Goal: Task Accomplishment & Management: Manage account settings

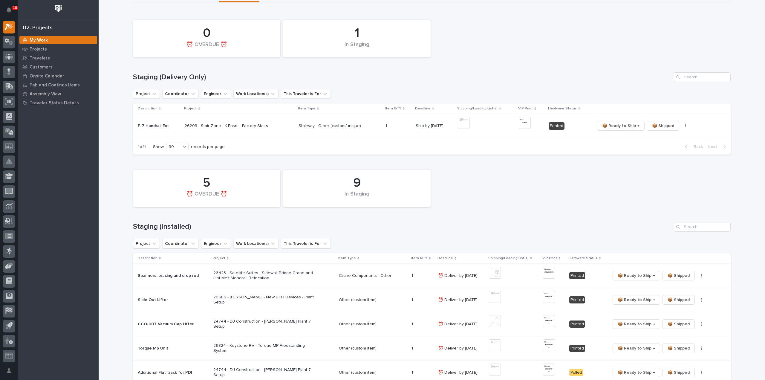
scroll to position [60, 0]
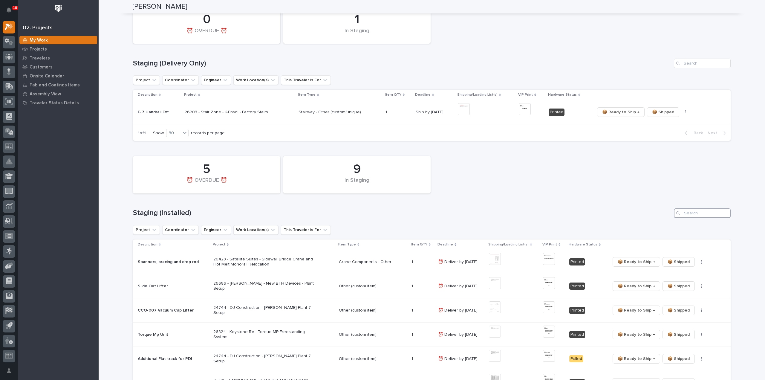
click at [687, 211] on input "Search" at bounding box center [702, 213] width 57 height 10
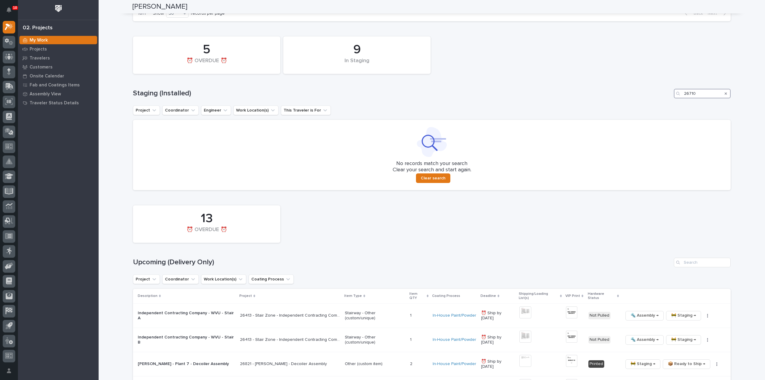
scroll to position [299, 0]
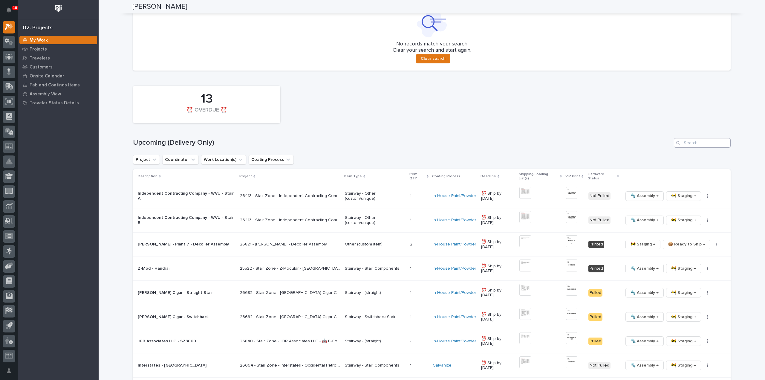
type input "26710"
click at [708, 142] on input "Search" at bounding box center [702, 143] width 57 height 10
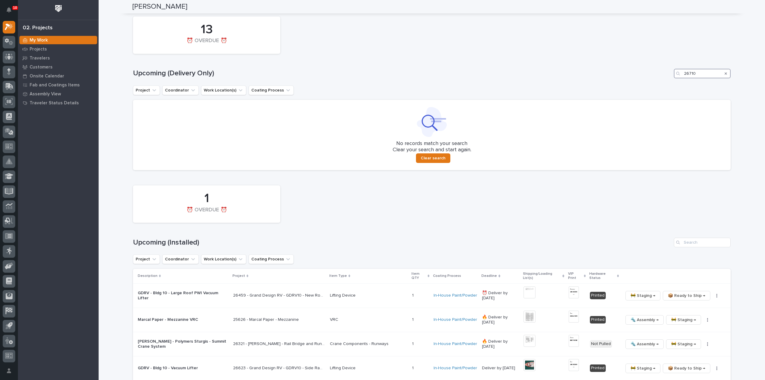
scroll to position [439, 0]
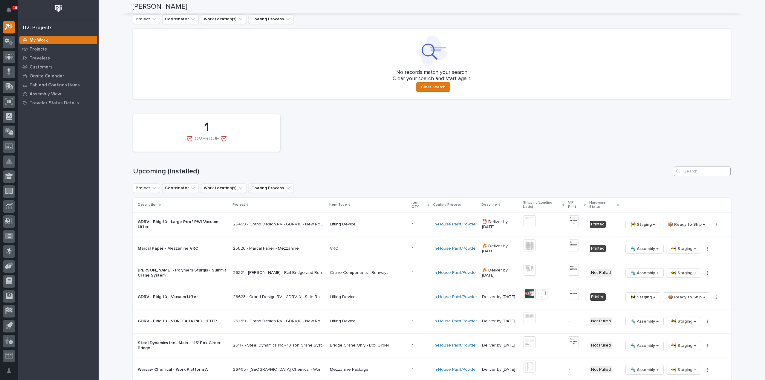
type input "26710"
click at [713, 172] on input "Search" at bounding box center [702, 171] width 57 height 10
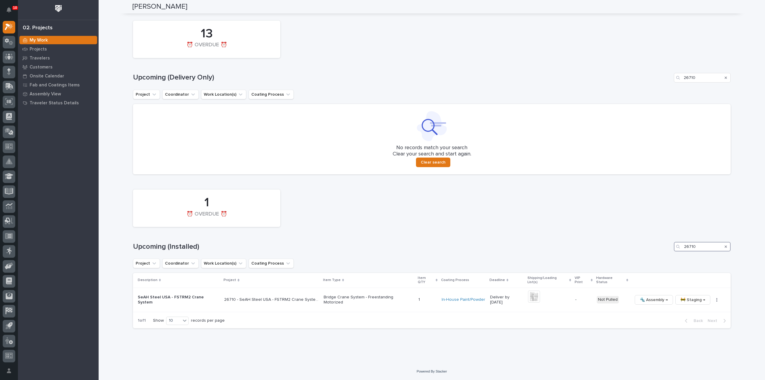
scroll to position [360, 0]
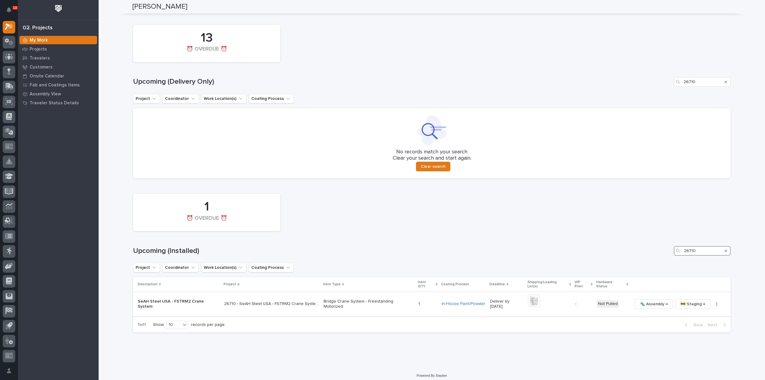
type input "26710"
click at [528, 297] on img at bounding box center [534, 301] width 12 height 12
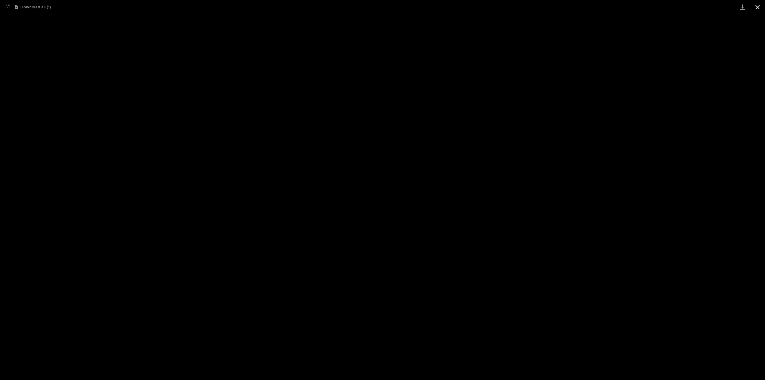
click at [758, 4] on button "Close gallery" at bounding box center [757, 7] width 15 height 14
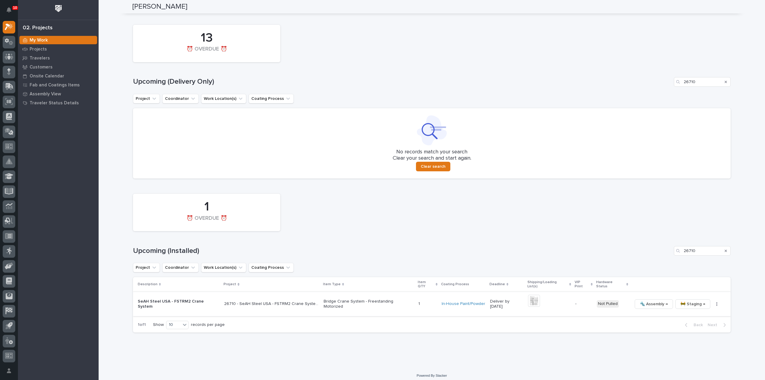
click at [716, 302] on icon "button" at bounding box center [716, 304] width 1 height 4
click at [696, 330] on span "Generate VIP" at bounding box center [687, 330] width 26 height 7
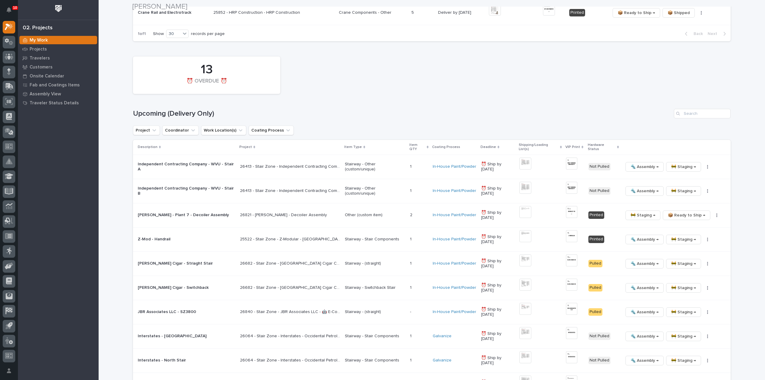
scroll to position [837, 0]
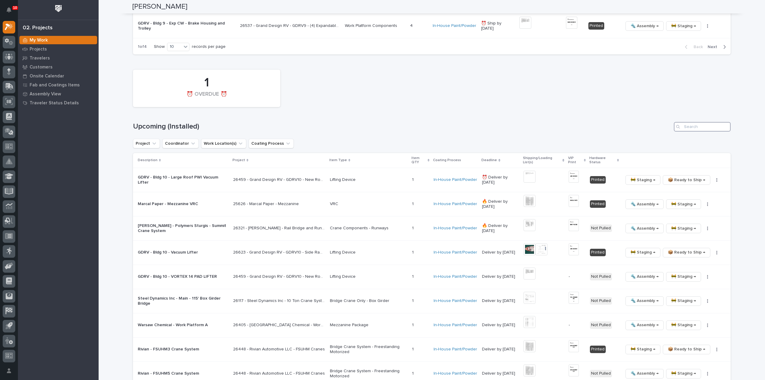
click at [704, 124] on input "Search" at bounding box center [702, 127] width 57 height 10
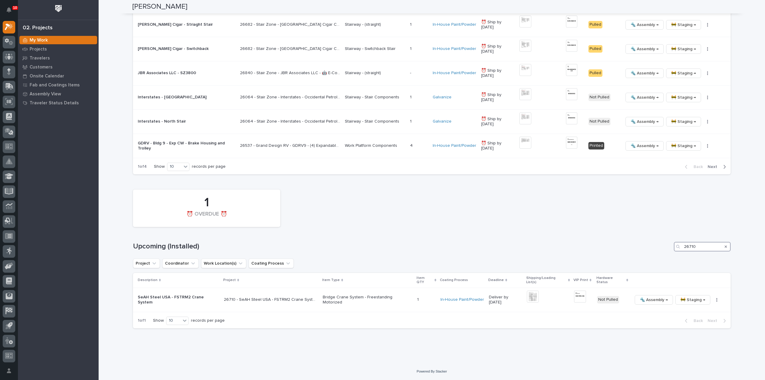
scroll to position [706, 0]
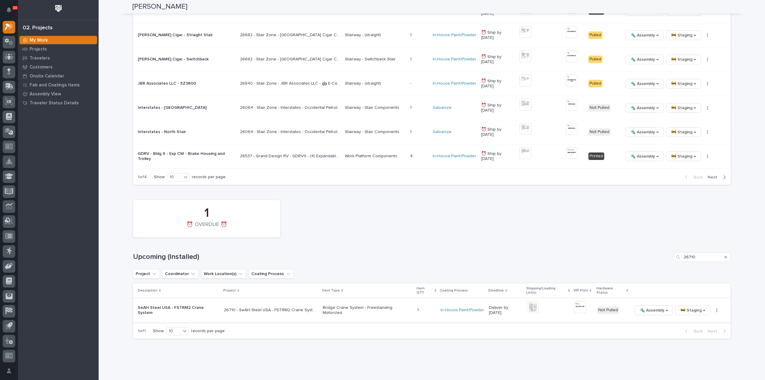
click at [575, 301] on img at bounding box center [580, 307] width 12 height 12
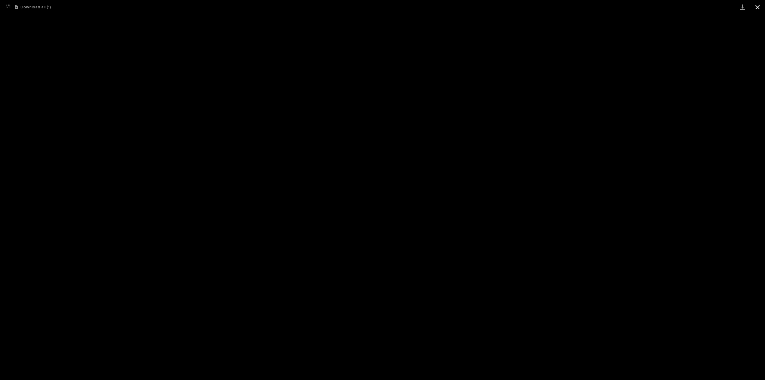
click at [759, 7] on button "Close gallery" at bounding box center [757, 7] width 15 height 14
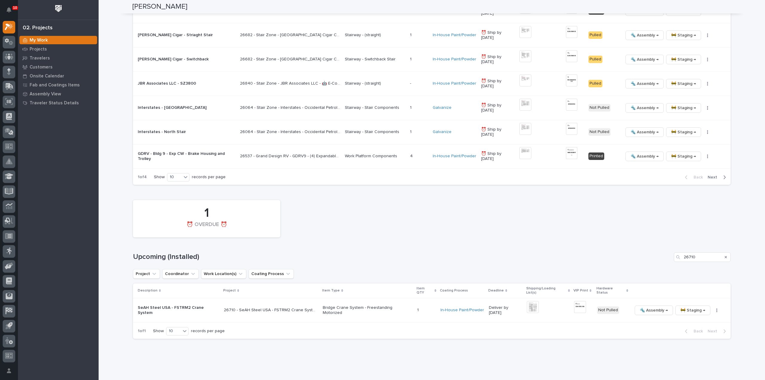
click at [725, 252] on div "Search" at bounding box center [726, 257] width 10 height 10
drag, startPoint x: 704, startPoint y: 254, endPoint x: 674, endPoint y: 258, distance: 30.4
click at [674, 258] on div "1 ⏰ OVERDUE ⏰ Upcoming (Installed) 26710 Project Coordinator Work Location(s) C…" at bounding box center [432, 268] width 598 height 142
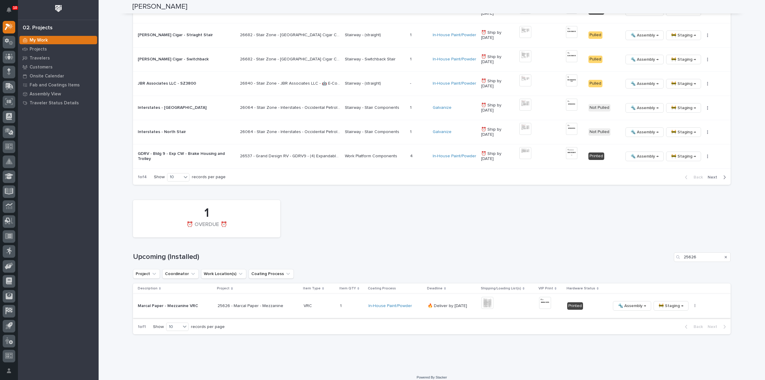
click at [539, 297] on img at bounding box center [545, 303] width 12 height 12
drag, startPoint x: 705, startPoint y: 253, endPoint x: 621, endPoint y: 260, distance: 84.8
click at [621, 260] on div "1 ⏰ OVERDUE ⏰ Upcoming (Installed) 25626 Project Coordinator Work Location(s) C…" at bounding box center [432, 265] width 598 height 137
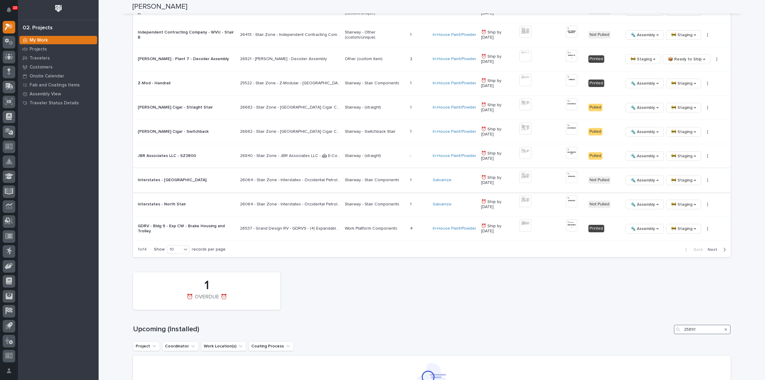
scroll to position [527, 0]
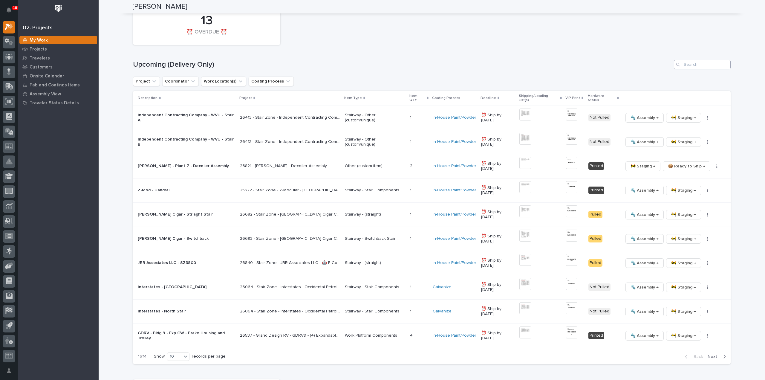
type input "25891"
click at [712, 62] on input "Search" at bounding box center [702, 65] width 57 height 10
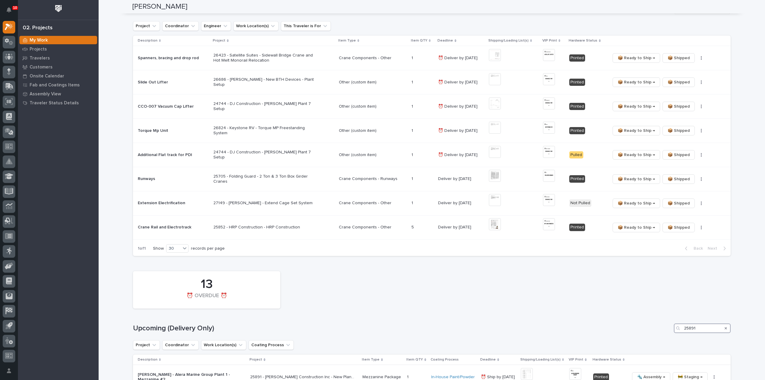
scroll to position [204, 0]
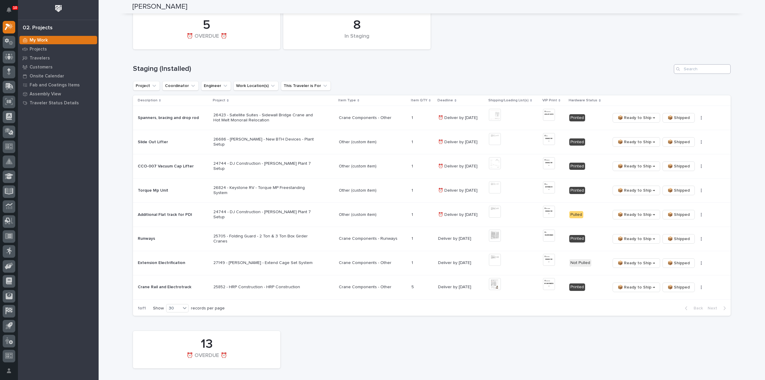
type input "25891"
click at [690, 72] on input "Search" at bounding box center [702, 69] width 57 height 10
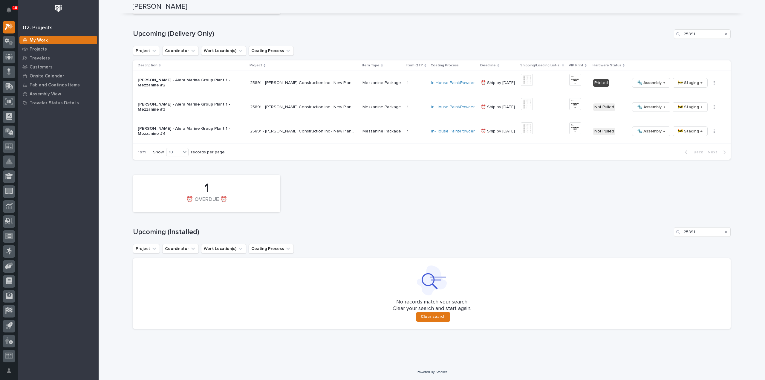
scroll to position [408, 0]
type input "25891"
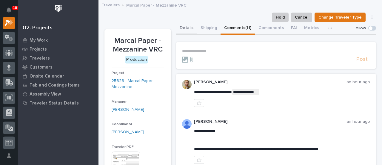
click at [184, 30] on button "Details" at bounding box center [186, 28] width 21 height 13
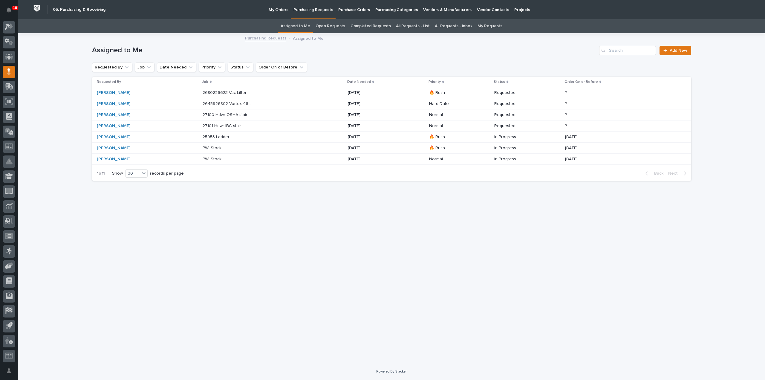
click at [342, 94] on div "2680226623 Vac Lifter Kickstands 2680226623 Vac Lifter Kickstands" at bounding box center [273, 93] width 140 height 10
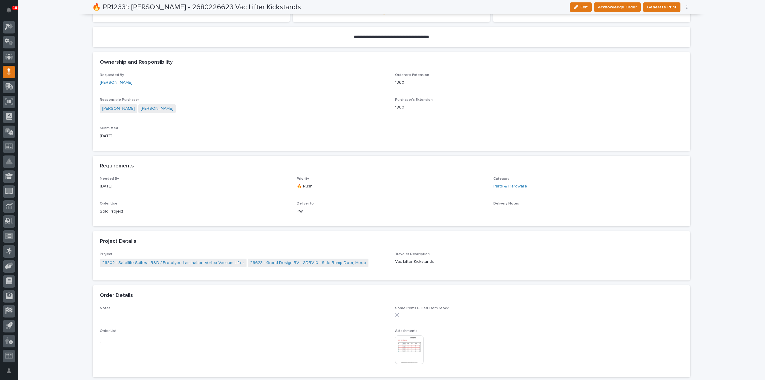
scroll to position [179, 0]
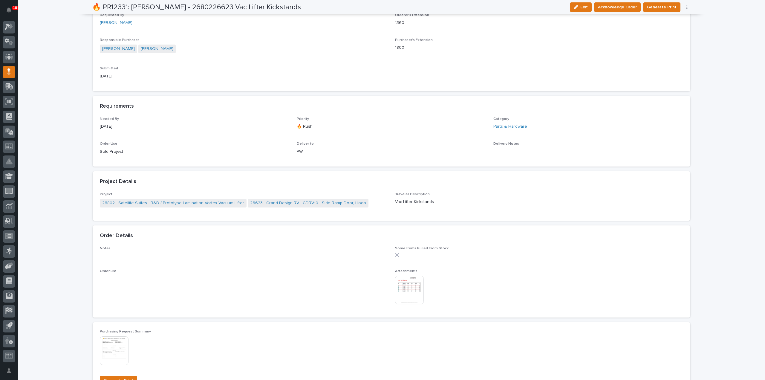
click at [404, 289] on img at bounding box center [409, 289] width 29 height 29
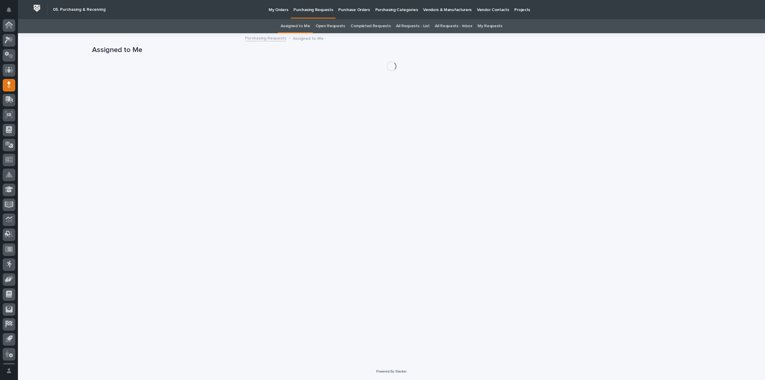
scroll to position [13, 0]
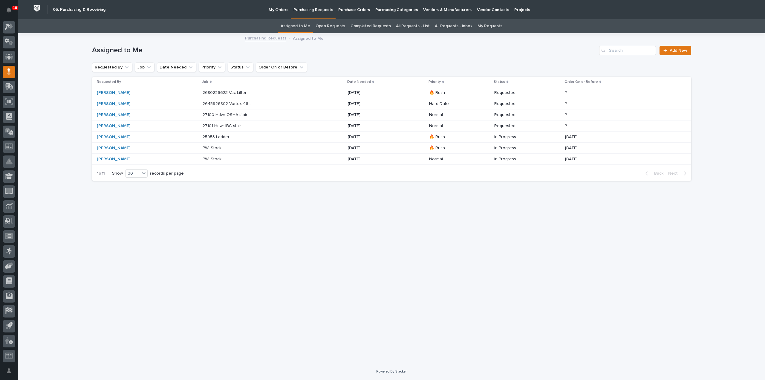
click at [208, 103] on p "2645926802 Vortex 460V vacuum lifter" at bounding box center [228, 103] width 51 height 6
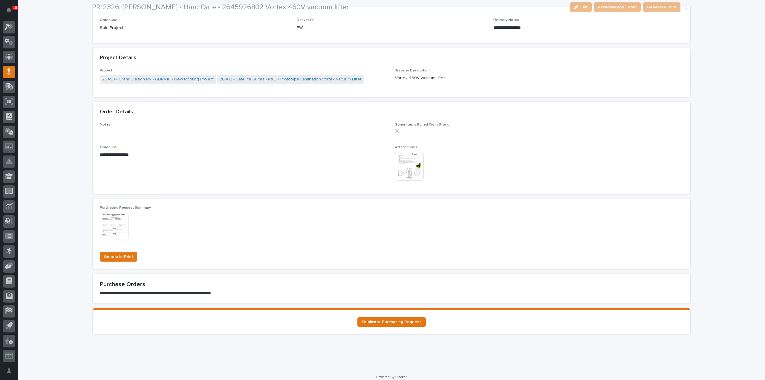
scroll to position [308, 0]
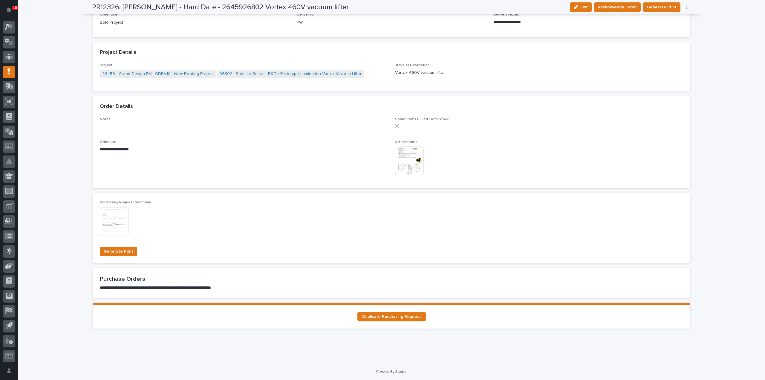
click at [415, 160] on img at bounding box center [409, 160] width 29 height 29
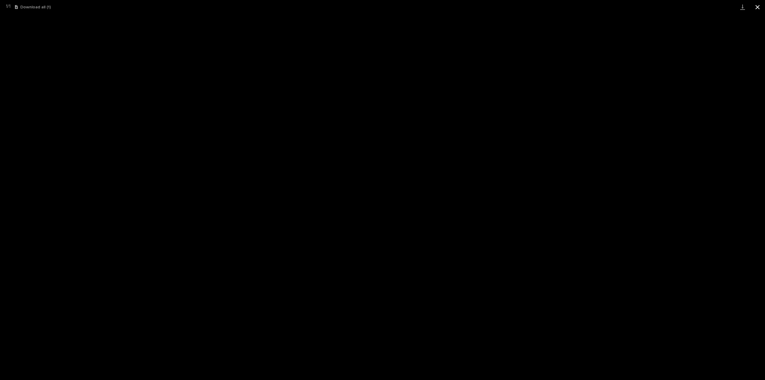
click at [757, 8] on button "Close gallery" at bounding box center [757, 7] width 15 height 14
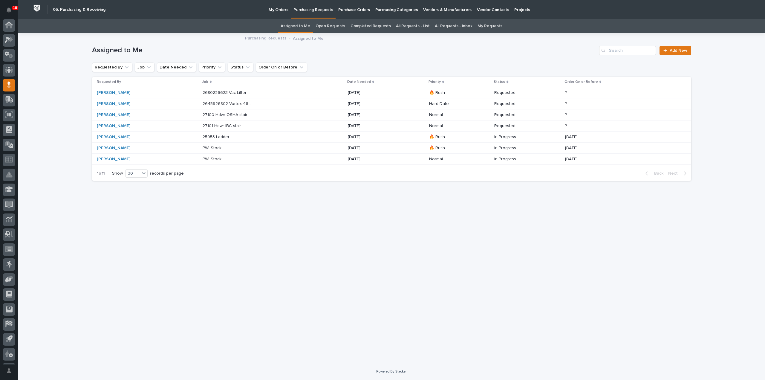
scroll to position [13, 0]
click at [221, 136] on p "25053 Ladder" at bounding box center [217, 136] width 28 height 6
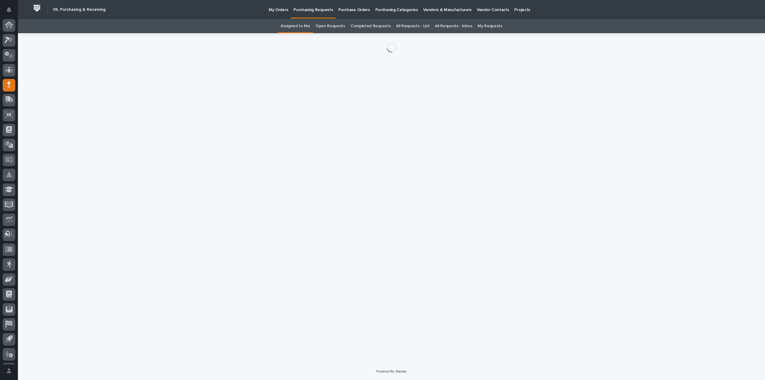
scroll to position [13, 0]
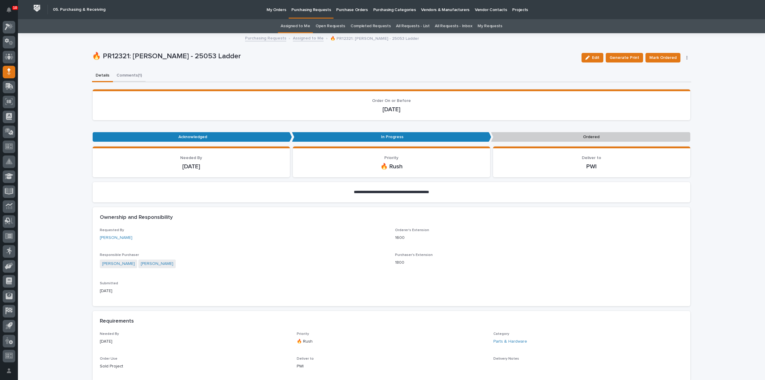
click at [122, 76] on button "Comments (1)" at bounding box center [129, 76] width 33 height 13
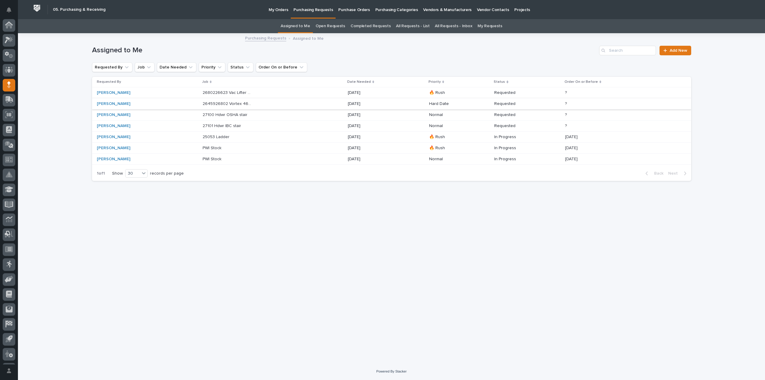
scroll to position [13, 0]
click at [217, 138] on p "25053 Ladder" at bounding box center [217, 136] width 28 height 6
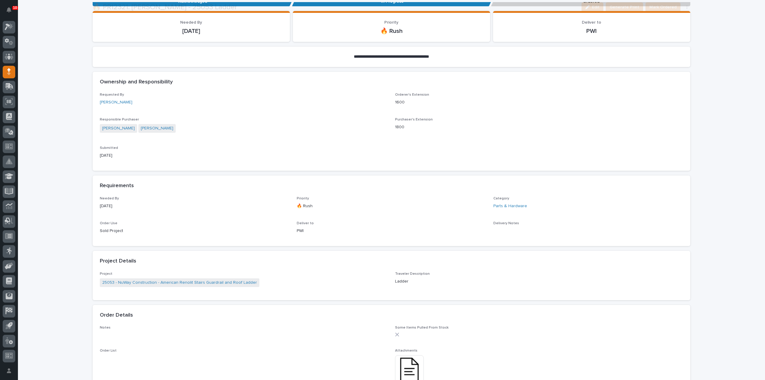
scroll to position [318, 0]
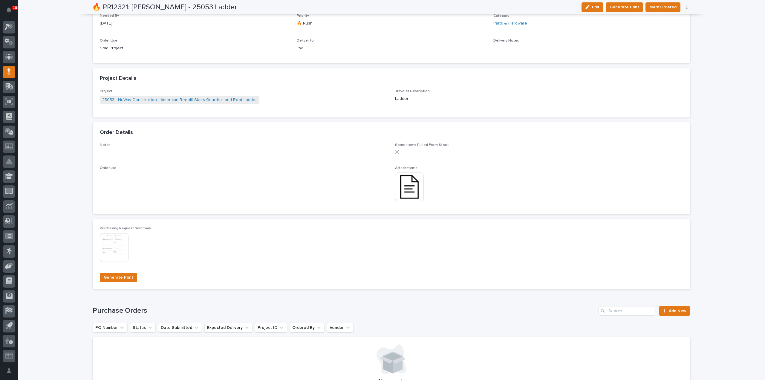
click at [411, 196] on img at bounding box center [409, 186] width 29 height 29
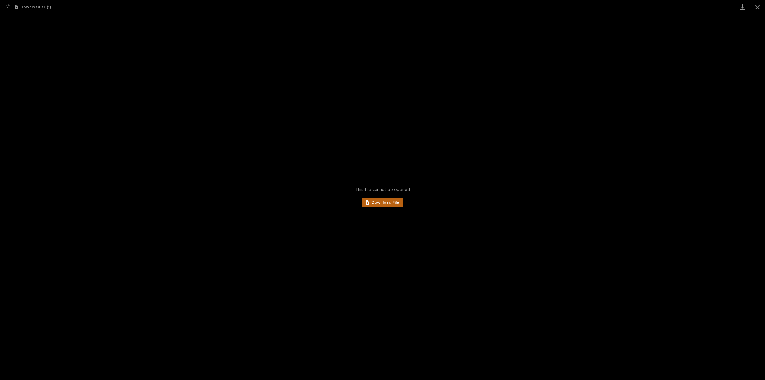
click at [393, 202] on span "Download File" at bounding box center [385, 202] width 28 height 4
click at [757, 8] on button "Close gallery" at bounding box center [757, 7] width 15 height 14
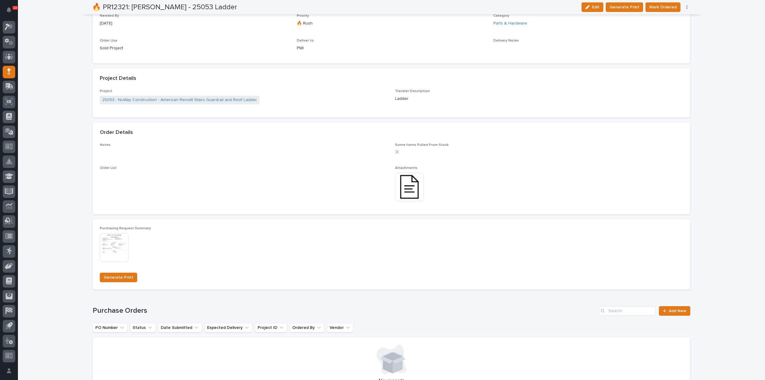
scroll to position [0, 0]
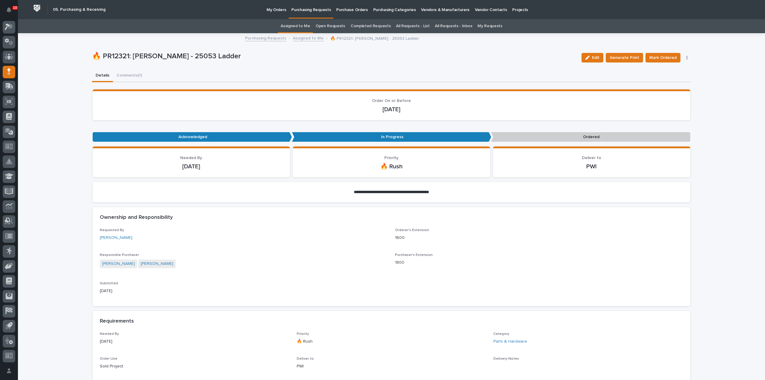
click at [299, 25] on link "Assigned to Me" at bounding box center [296, 26] width 30 height 14
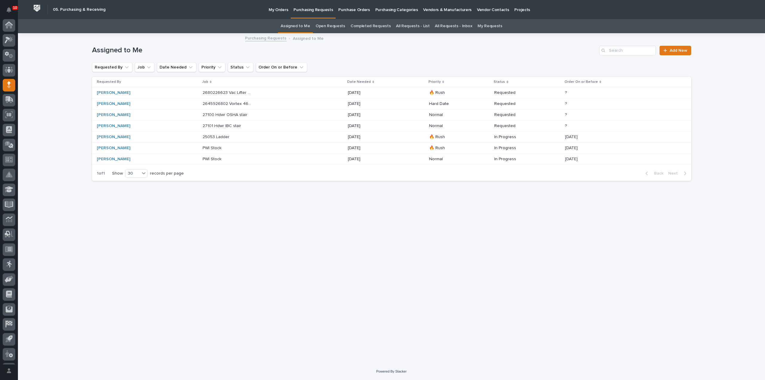
scroll to position [13, 0]
click at [75, 148] on div "Loading... Saving… Loading... Saving… Assigned to Me Add New Requested By Job D…" at bounding box center [391, 198] width 747 height 329
